Goal: Use online tool/utility: Utilize a website feature to perform a specific function

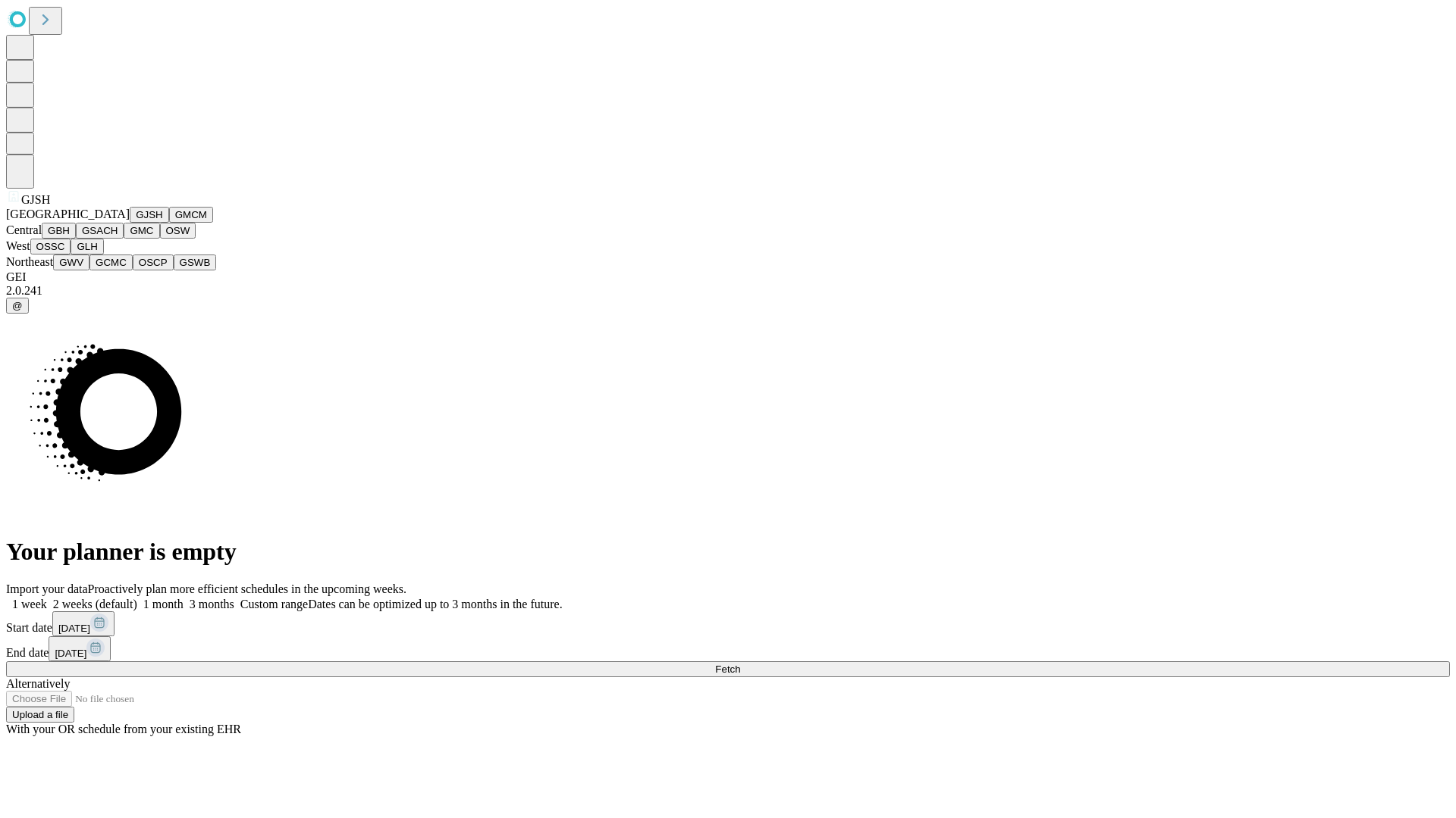
click at [130, 222] on button "GJSH" at bounding box center [149, 214] width 39 height 16
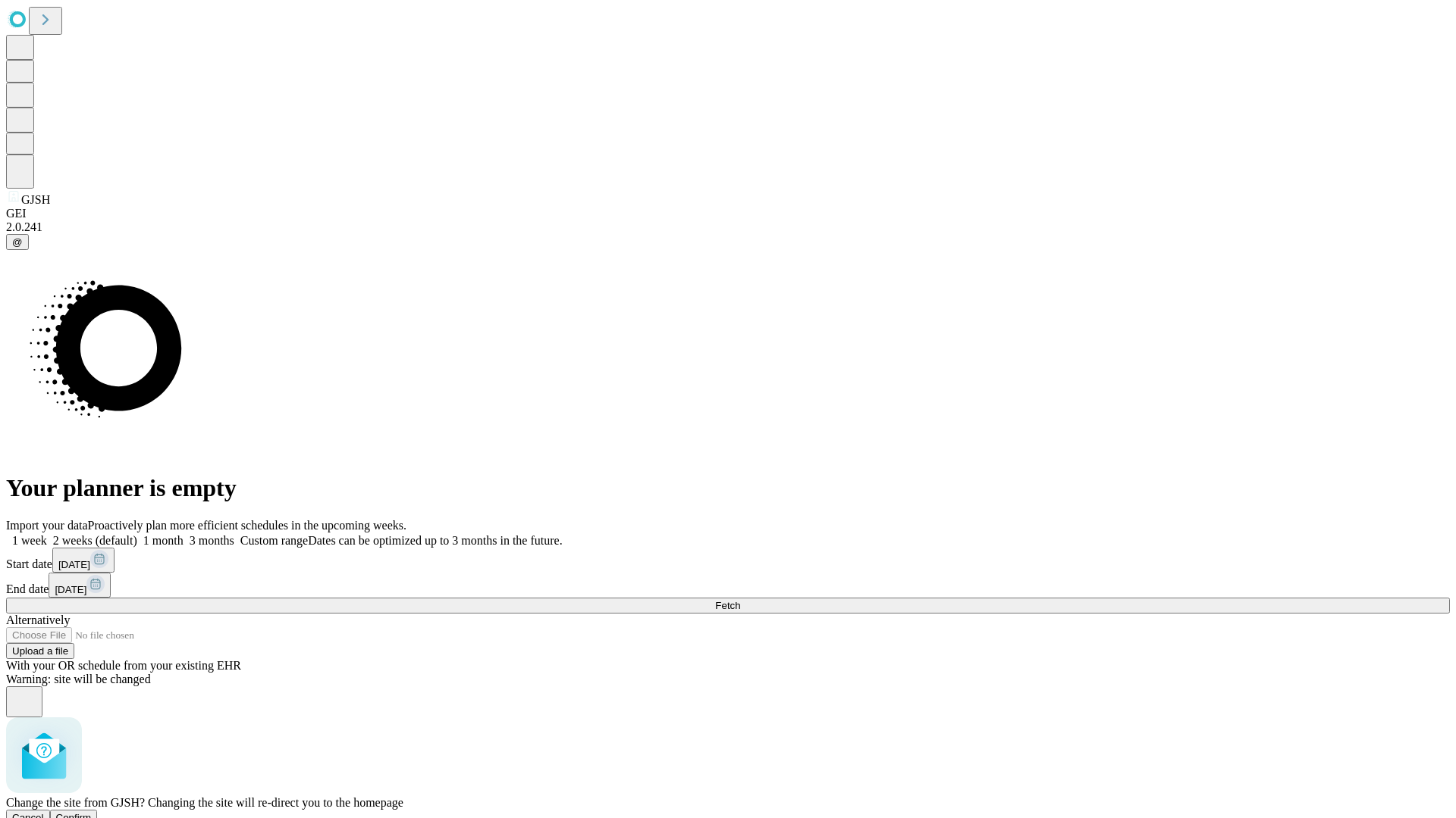
click at [92, 812] on span "Confirm" at bounding box center [73, 818] width 36 height 12
click at [138, 534] on label "2 weeks (default)" at bounding box center [92, 540] width 90 height 12
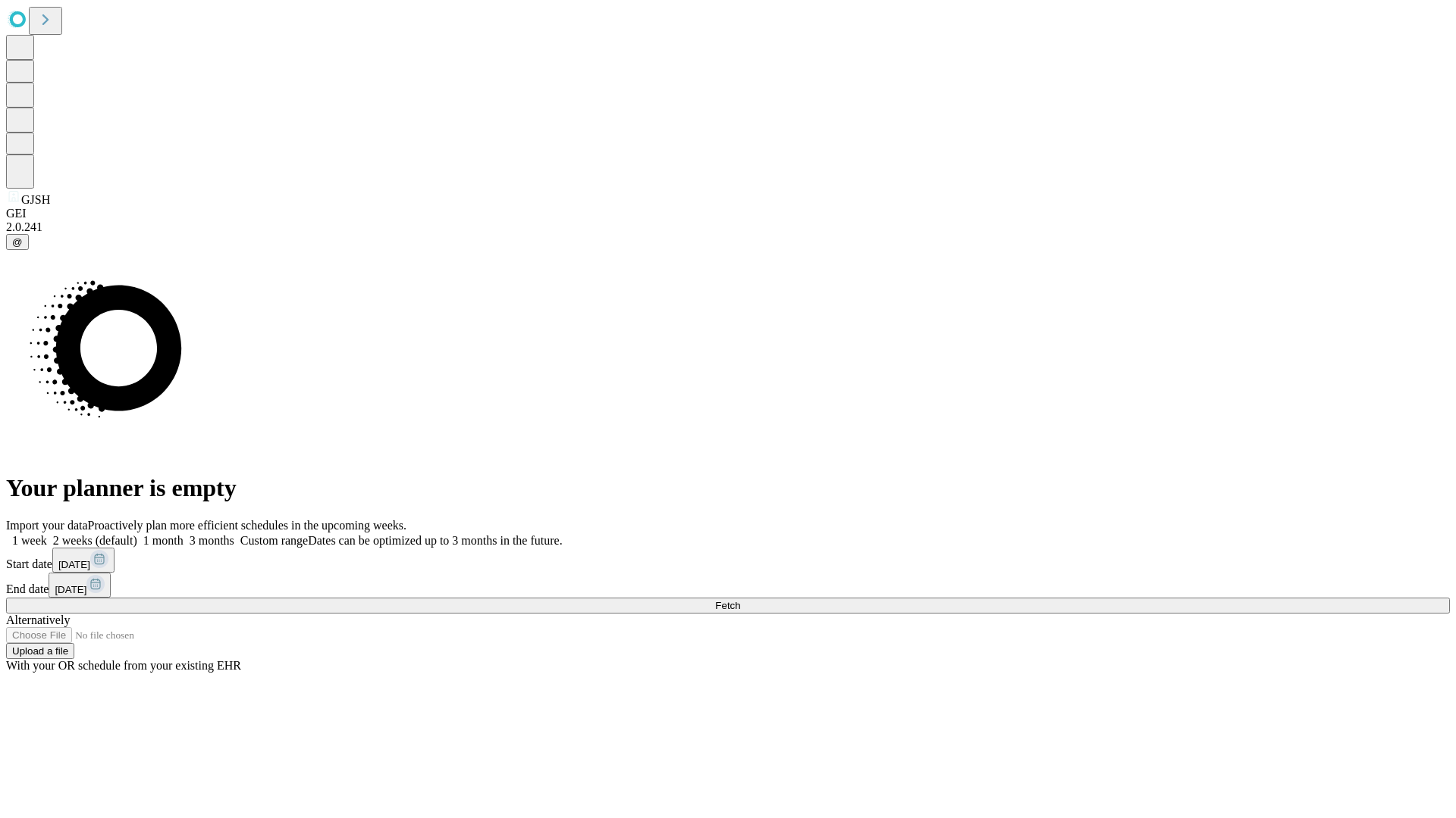
click at [740, 600] on span "Fetch" at bounding box center [728, 606] width 25 height 12
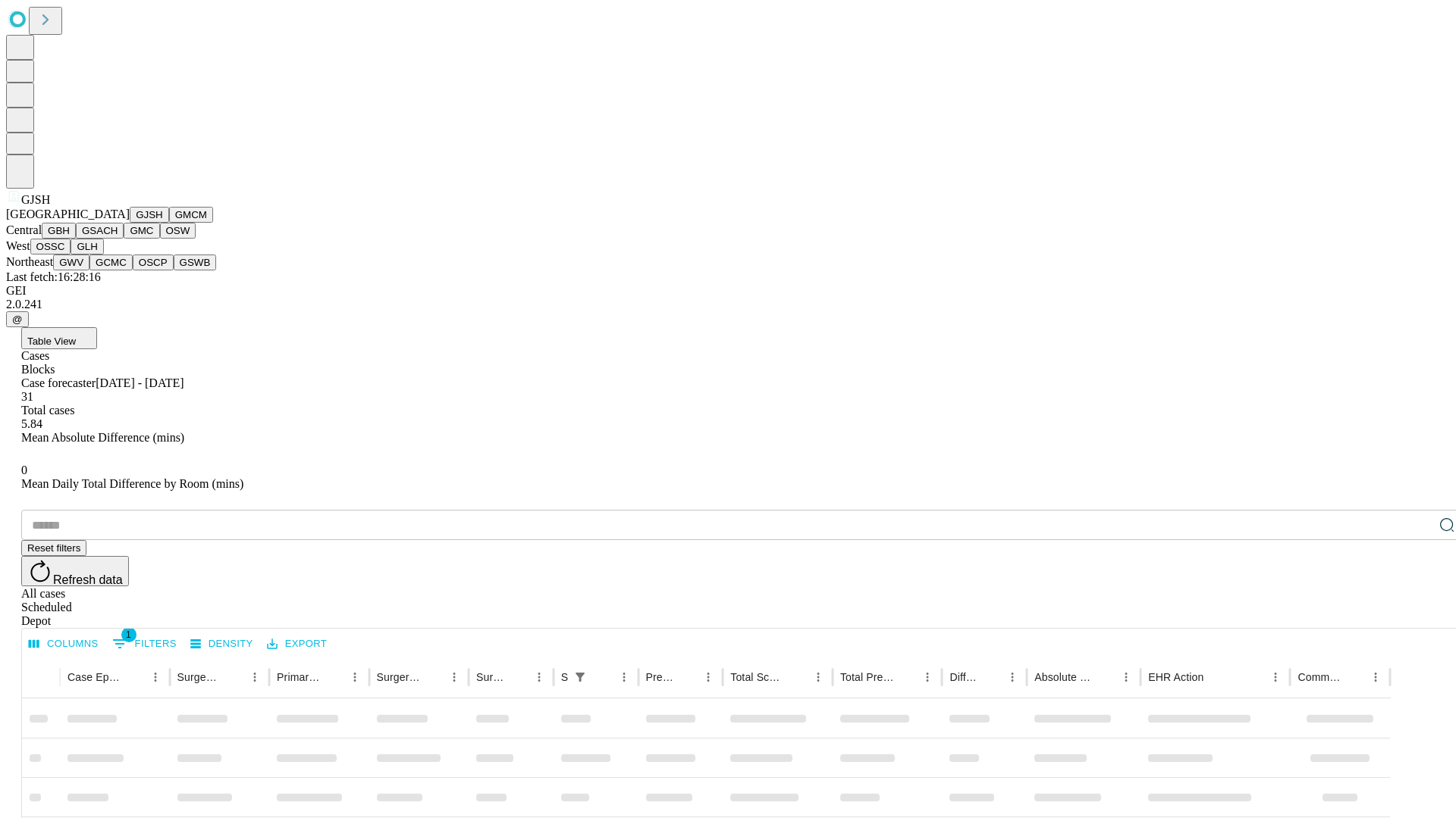
click at [169, 222] on button "GMCM" at bounding box center [191, 214] width 44 height 16
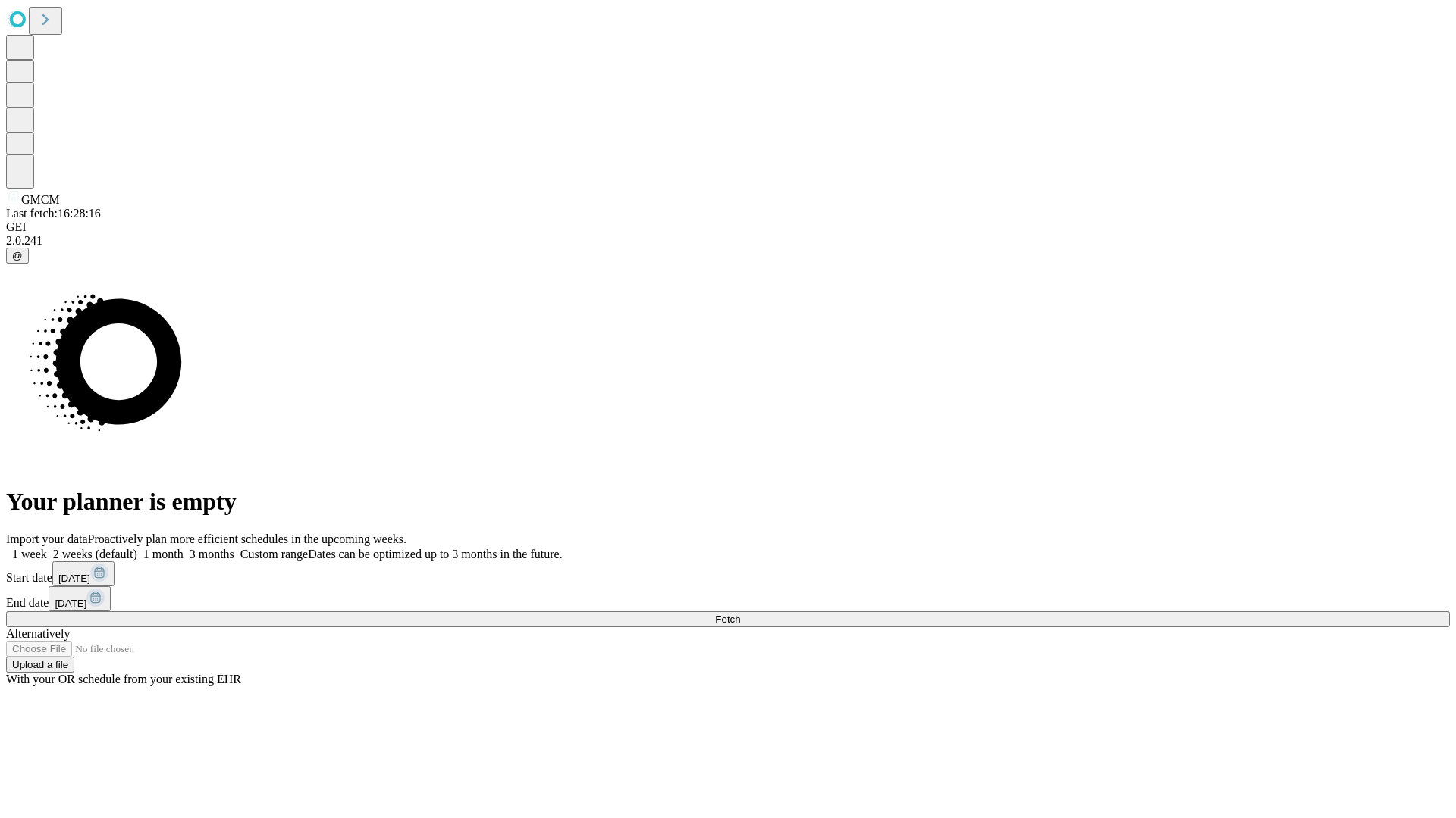
click at [138, 548] on label "2 weeks (default)" at bounding box center [92, 554] width 90 height 12
click at [740, 614] on span "Fetch" at bounding box center [728, 620] width 25 height 12
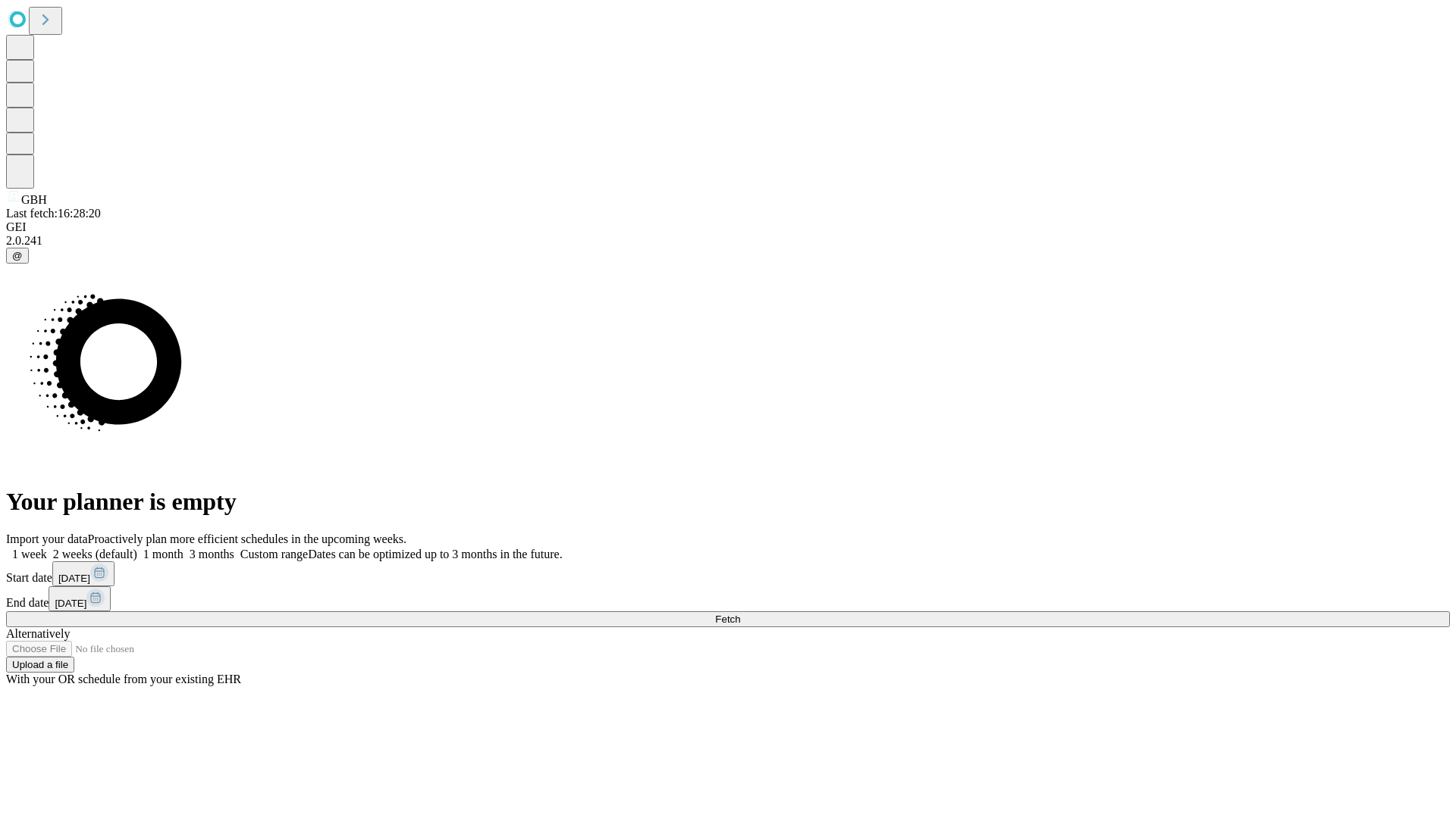
click at [138, 548] on label "2 weeks (default)" at bounding box center [92, 554] width 90 height 12
click at [740, 614] on span "Fetch" at bounding box center [728, 620] width 25 height 12
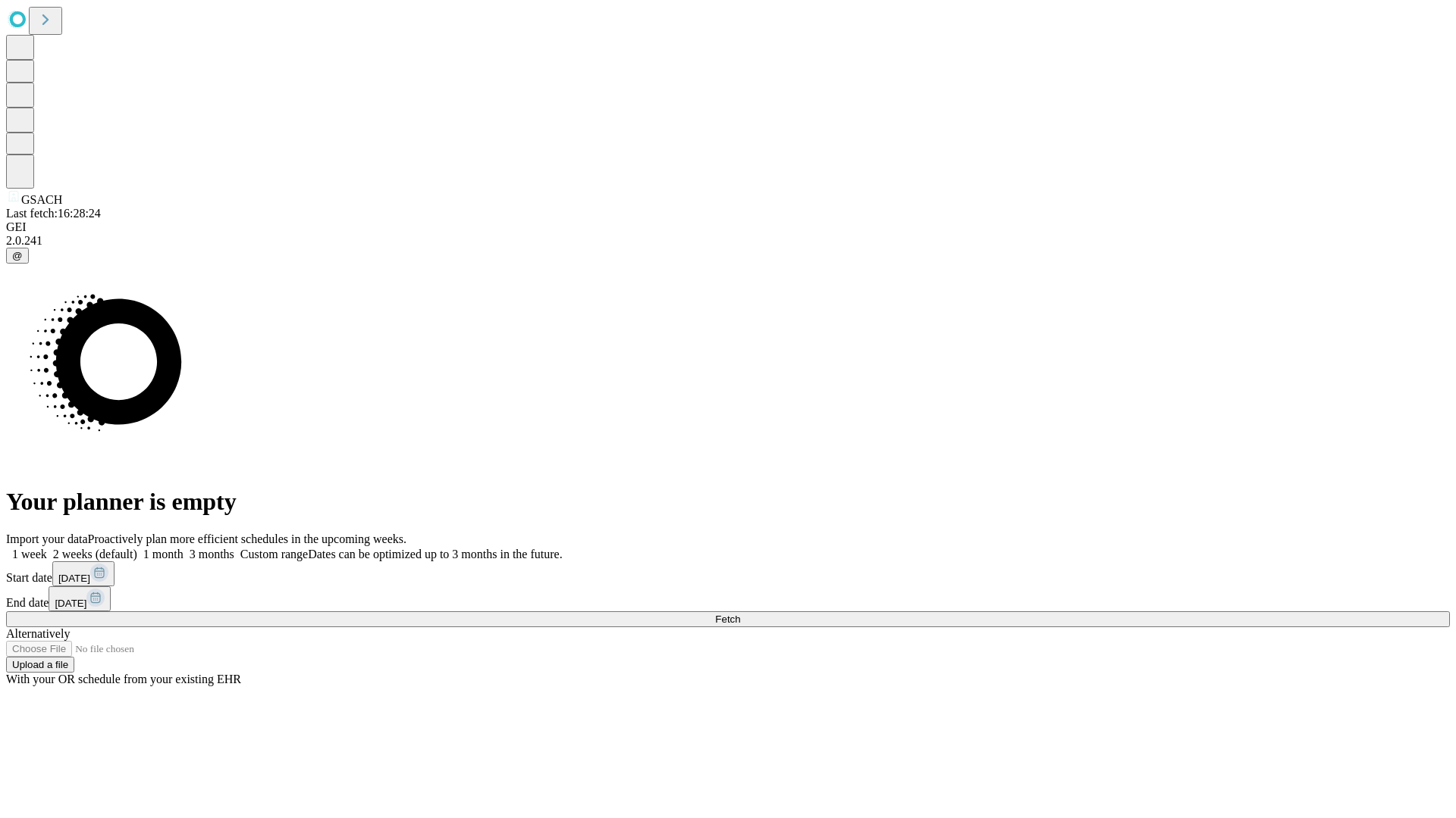
click at [740, 614] on span "Fetch" at bounding box center [728, 620] width 25 height 12
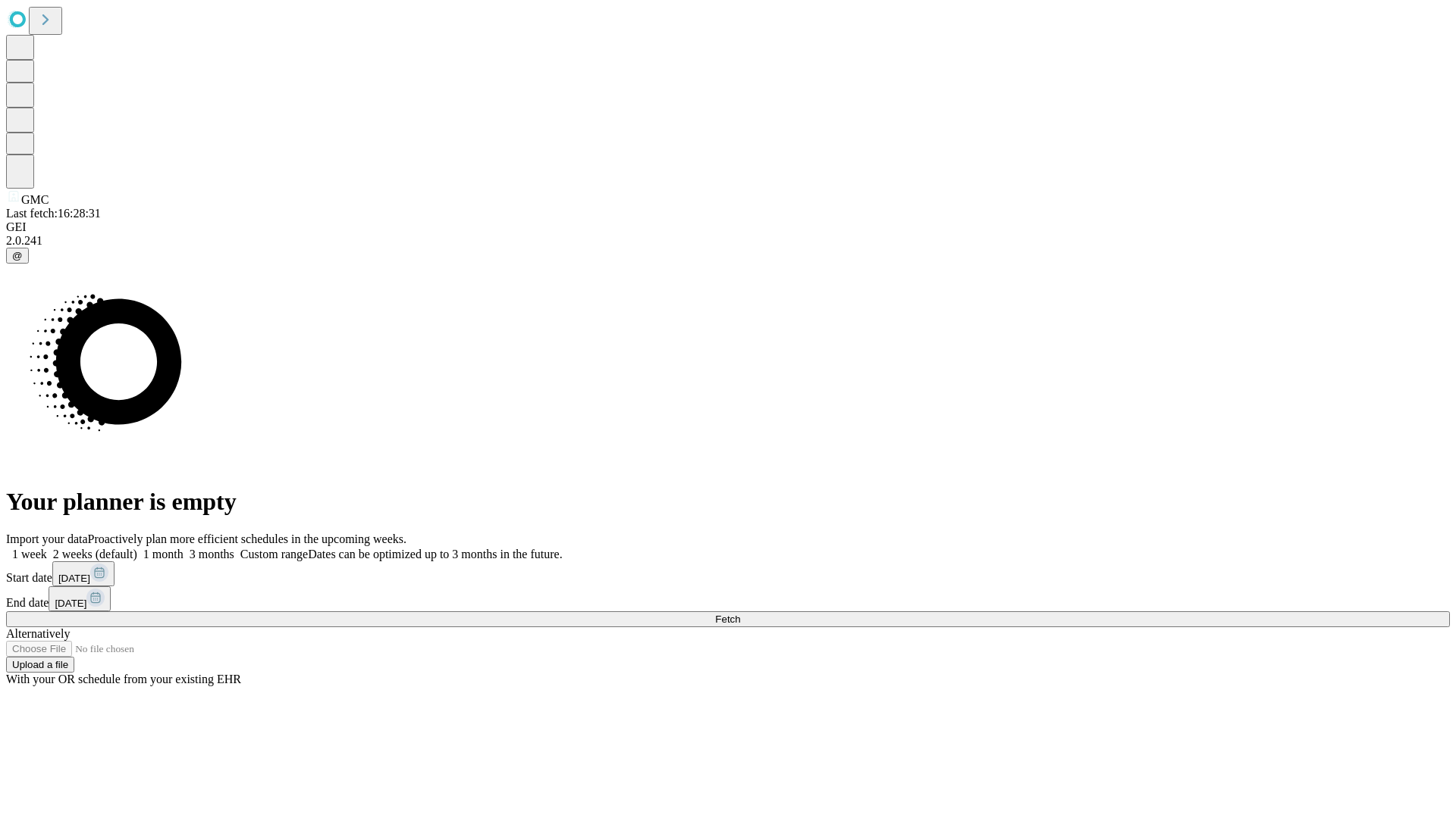
click at [740, 614] on span "Fetch" at bounding box center [728, 620] width 25 height 12
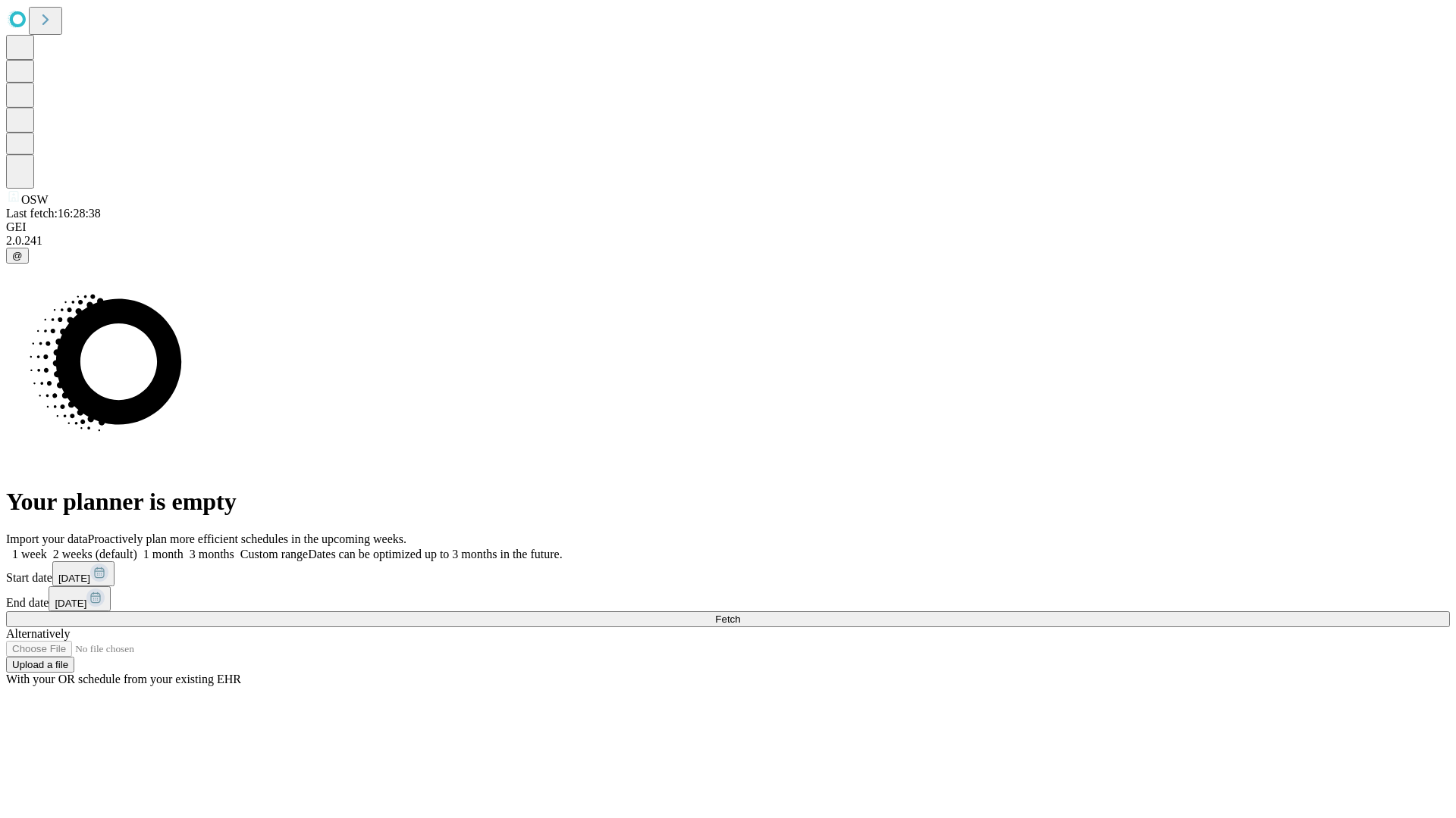
click at [138, 548] on label "2 weeks (default)" at bounding box center [92, 554] width 90 height 12
click at [740, 614] on span "Fetch" at bounding box center [728, 620] width 25 height 12
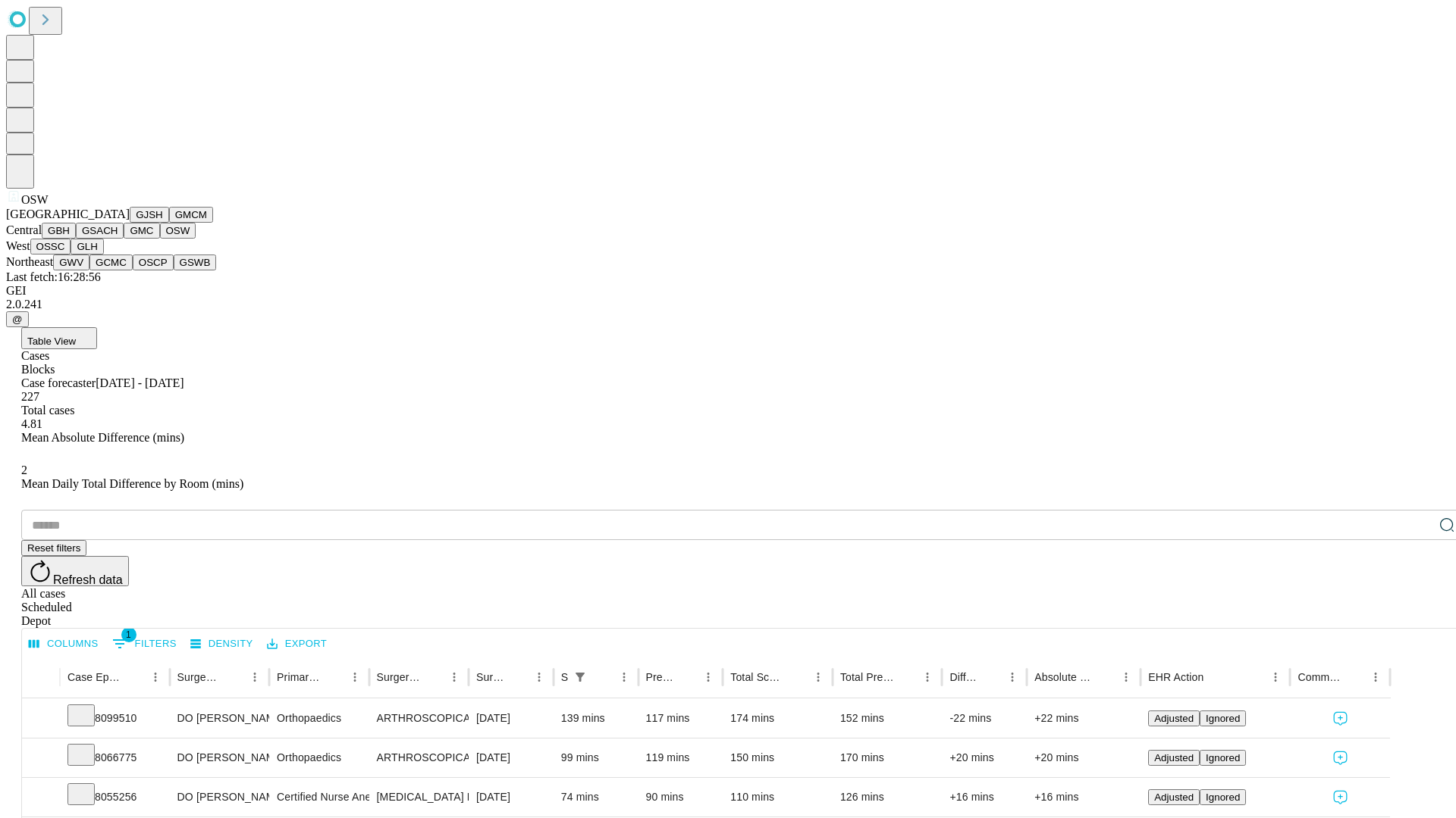
click at [72, 255] on button "OSSC" at bounding box center [50, 247] width 41 height 16
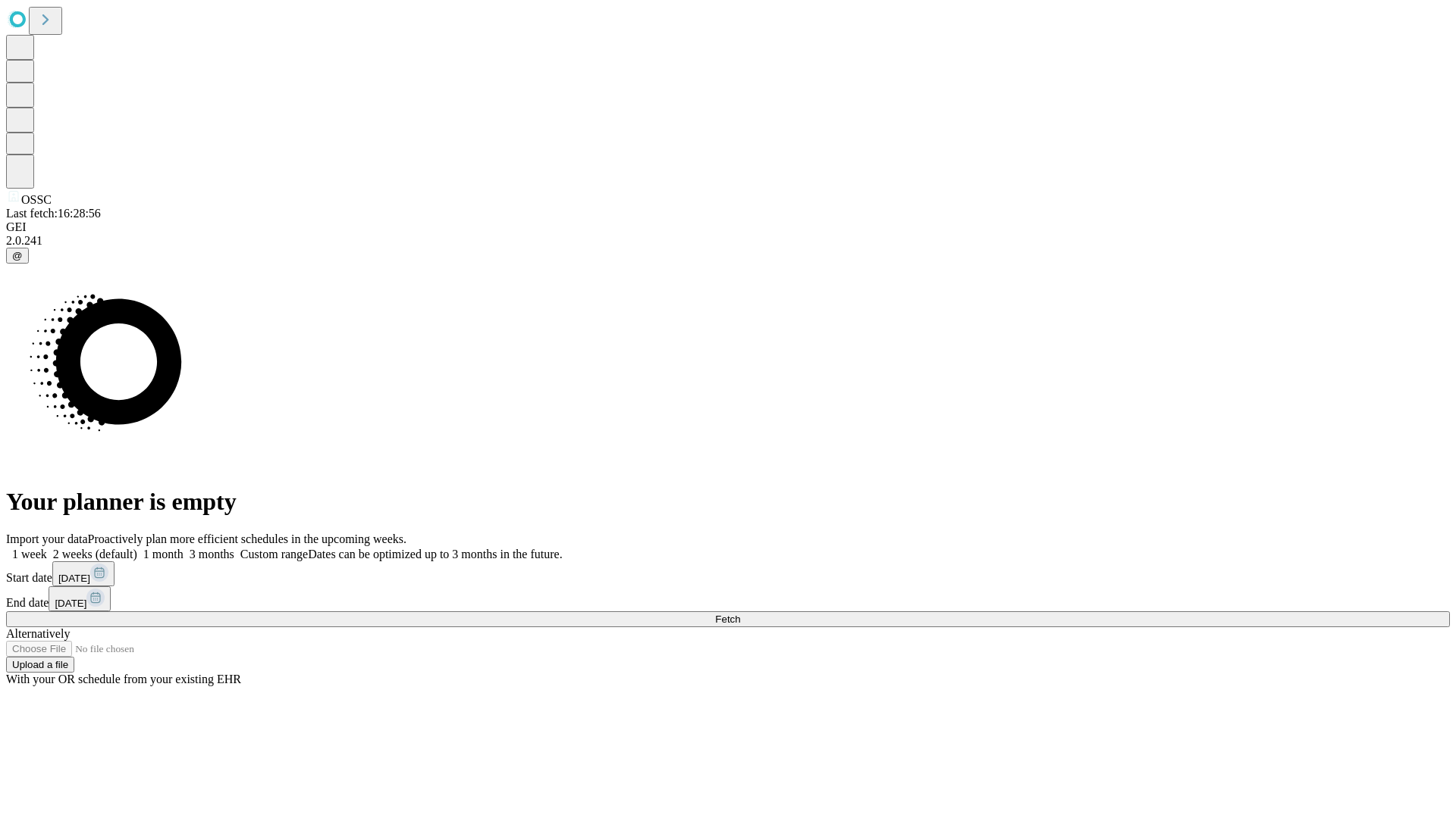
click at [138, 548] on label "2 weeks (default)" at bounding box center [92, 554] width 90 height 12
click at [740, 614] on span "Fetch" at bounding box center [728, 620] width 25 height 12
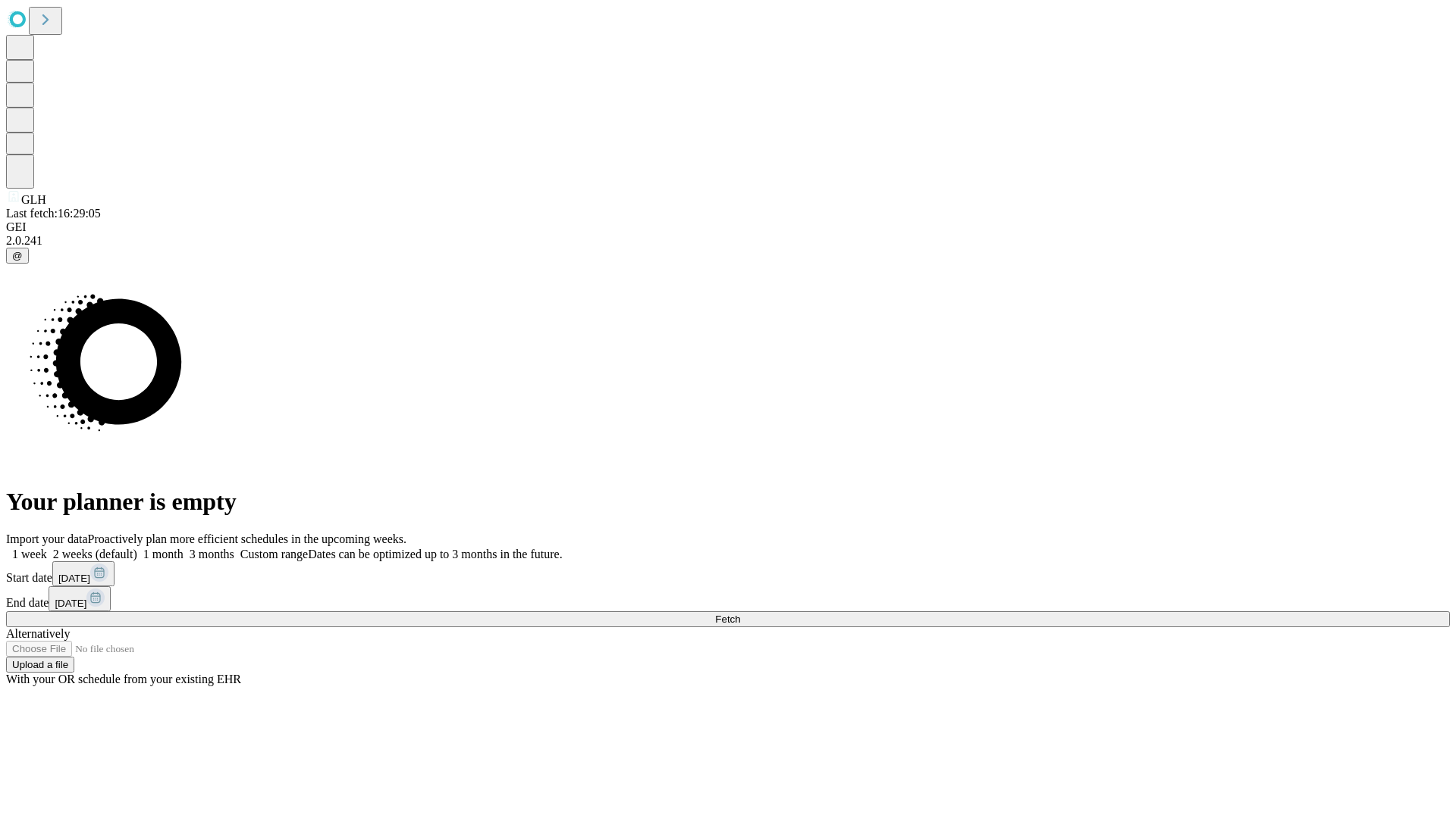
click at [138, 548] on label "2 weeks (default)" at bounding box center [92, 554] width 90 height 12
click at [740, 614] on span "Fetch" at bounding box center [728, 620] width 25 height 12
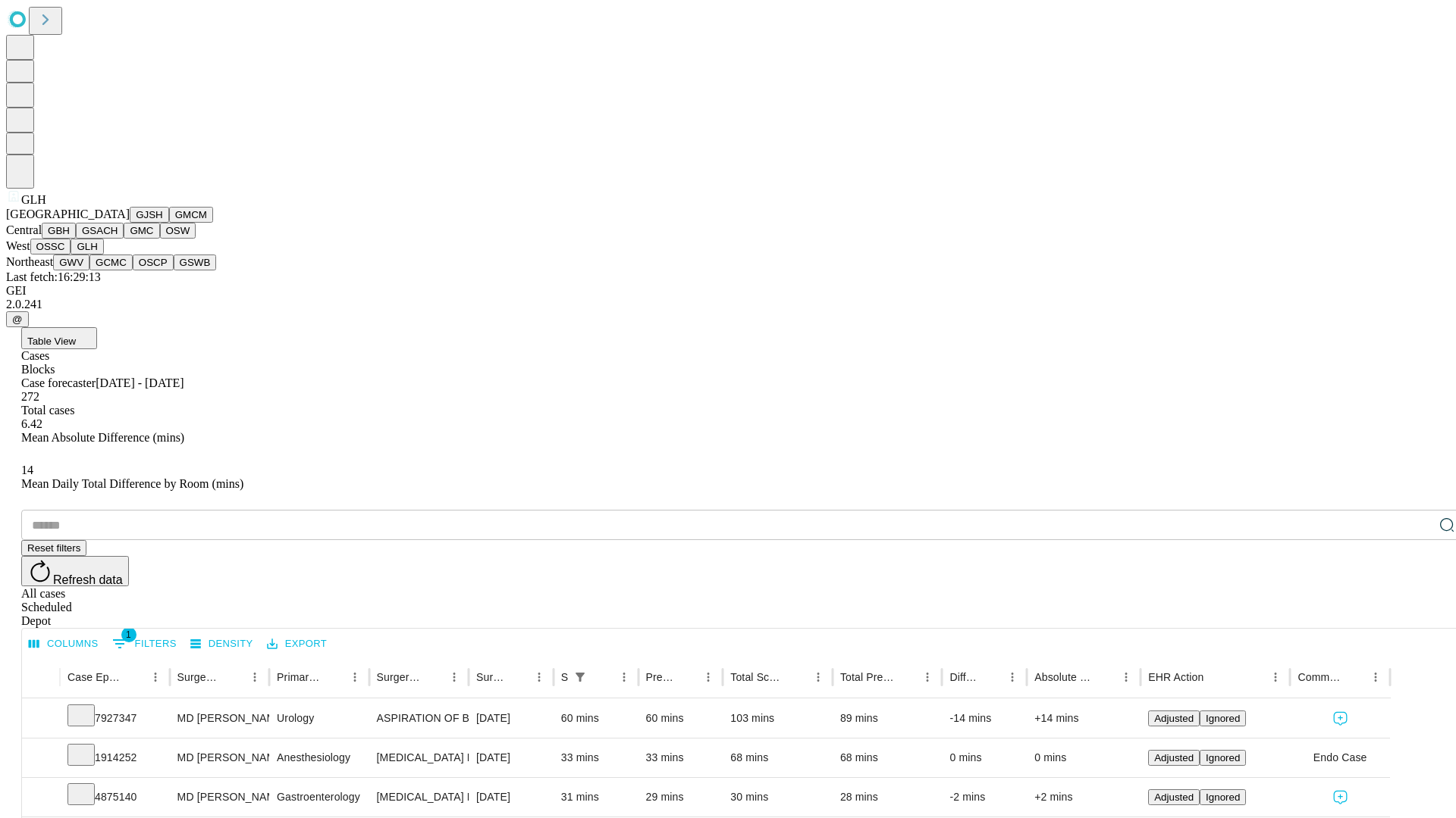
click at [89, 271] on button "GWV" at bounding box center [72, 262] width 37 height 16
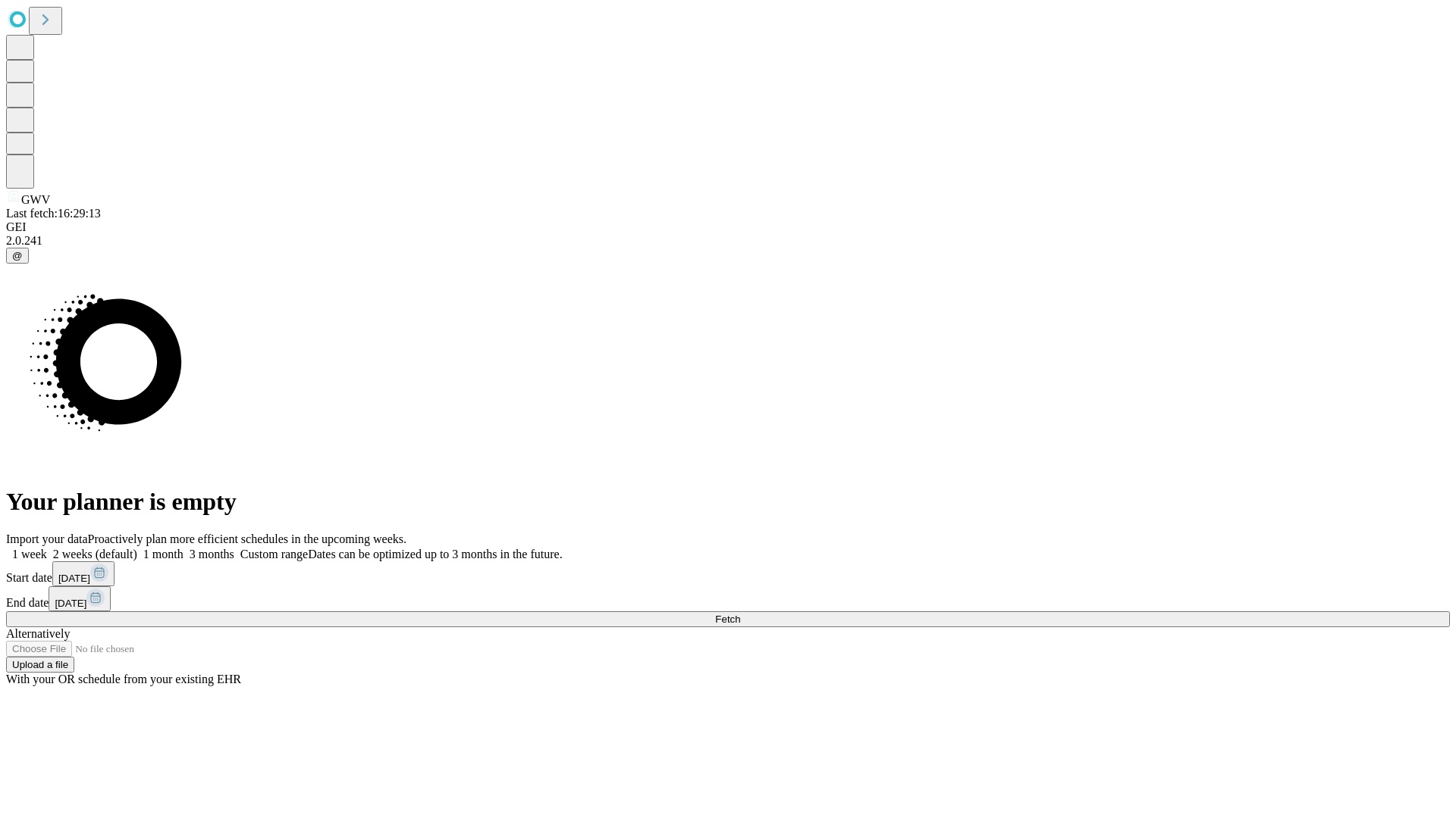
click at [138, 548] on label "2 weeks (default)" at bounding box center [92, 554] width 90 height 12
click at [740, 614] on span "Fetch" at bounding box center [728, 620] width 25 height 12
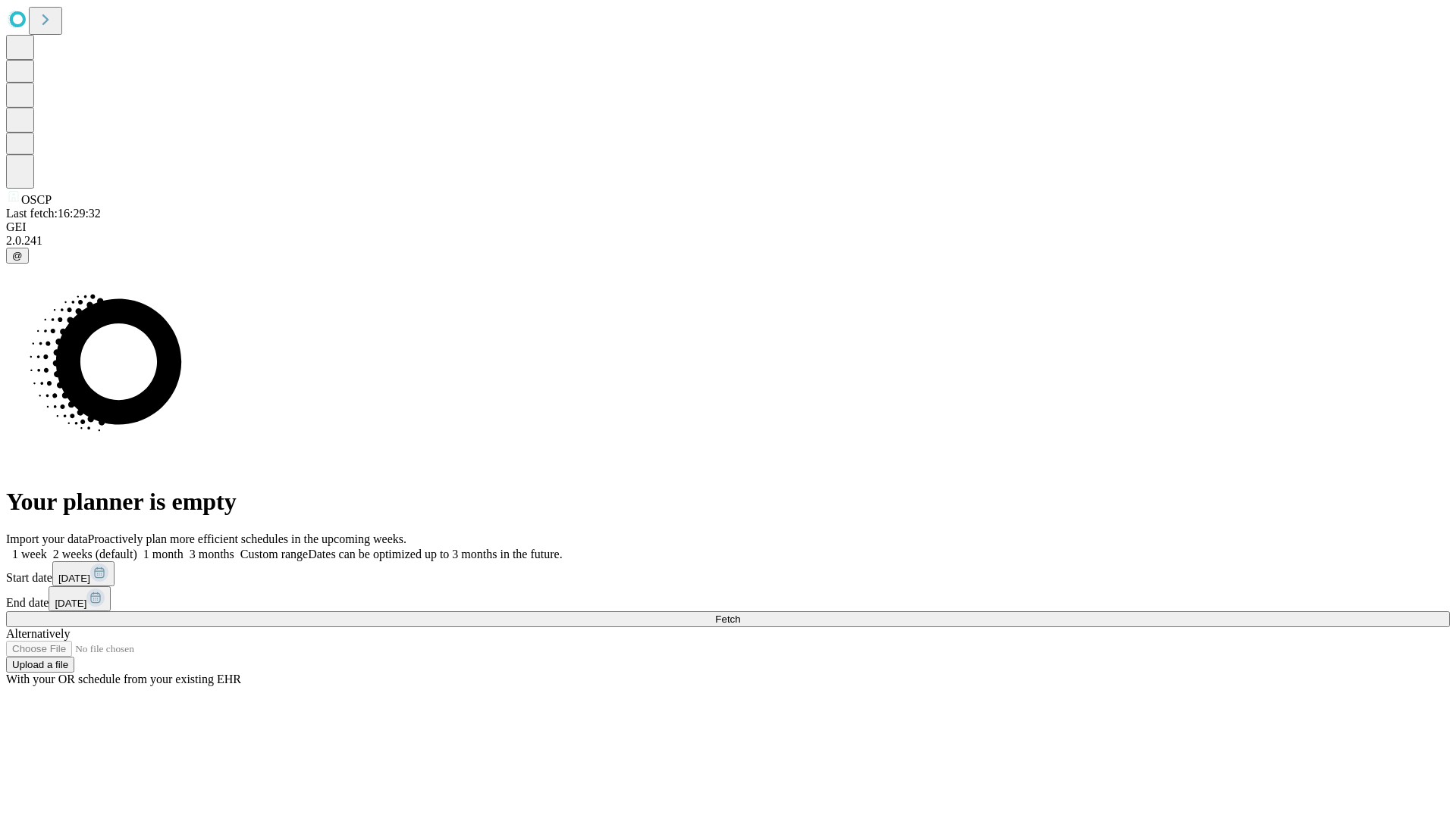
click at [138, 548] on label "2 weeks (default)" at bounding box center [92, 554] width 90 height 12
click at [740, 614] on span "Fetch" at bounding box center [728, 620] width 25 height 12
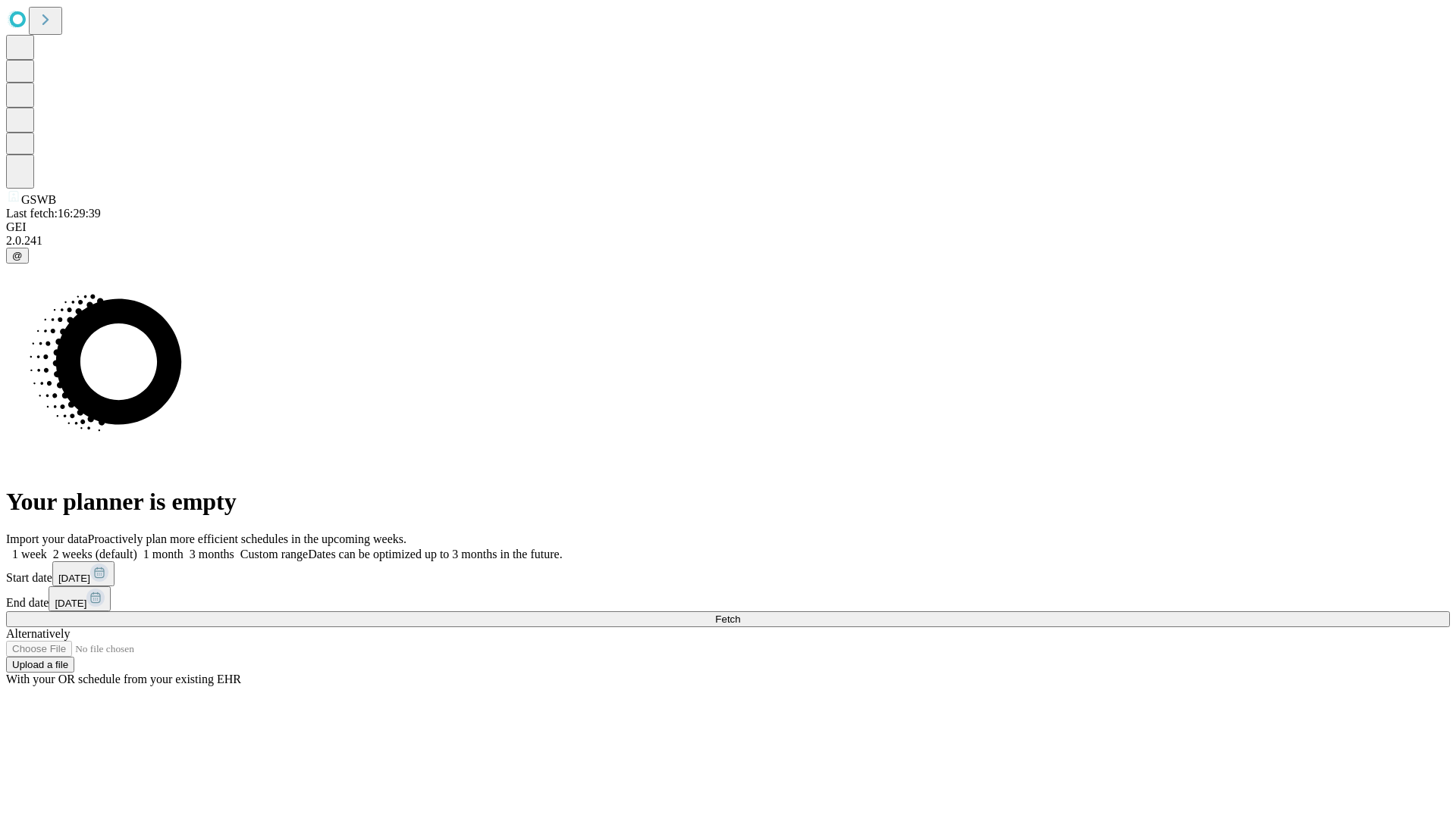
click at [138, 548] on label "2 weeks (default)" at bounding box center [92, 554] width 90 height 12
click at [740, 614] on span "Fetch" at bounding box center [728, 620] width 25 height 12
